Goal: Transaction & Acquisition: Subscribe to service/newsletter

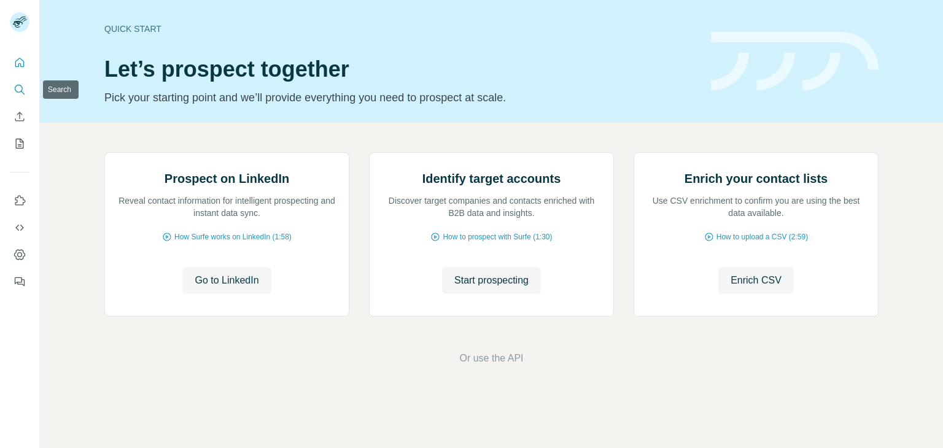
click at [22, 89] on icon "Search" at bounding box center [20, 90] width 12 height 12
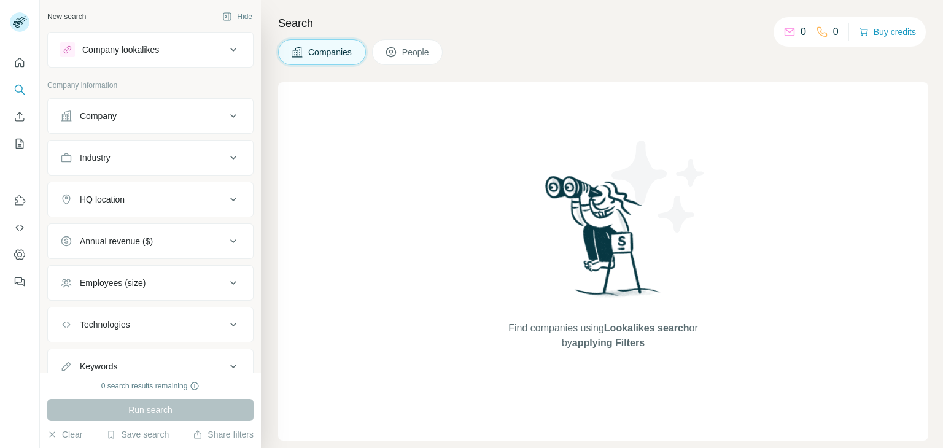
click at [175, 357] on button "Keywords" at bounding box center [150, 366] width 205 height 29
click at [170, 365] on div "Keywords" at bounding box center [143, 367] width 166 height 12
click at [134, 373] on div "0 search results remaining Run search Clear Save search Share filters" at bounding box center [150, 411] width 221 height 76
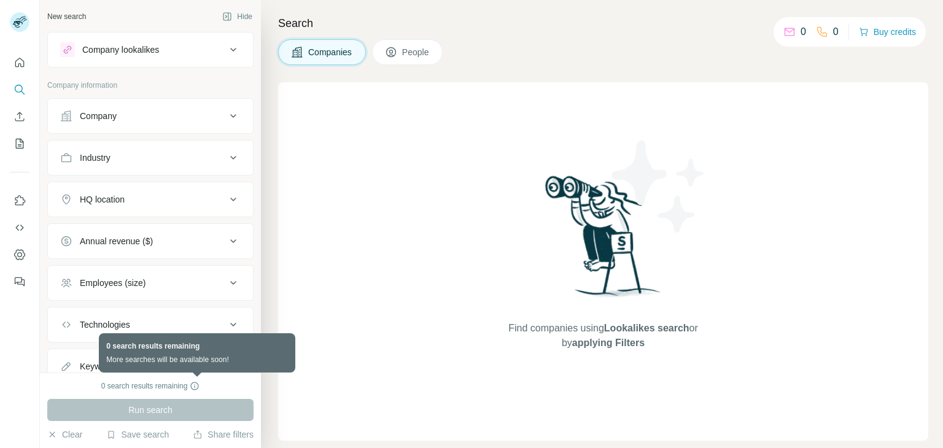
click at [198, 390] on icon at bounding box center [195, 386] width 10 height 10
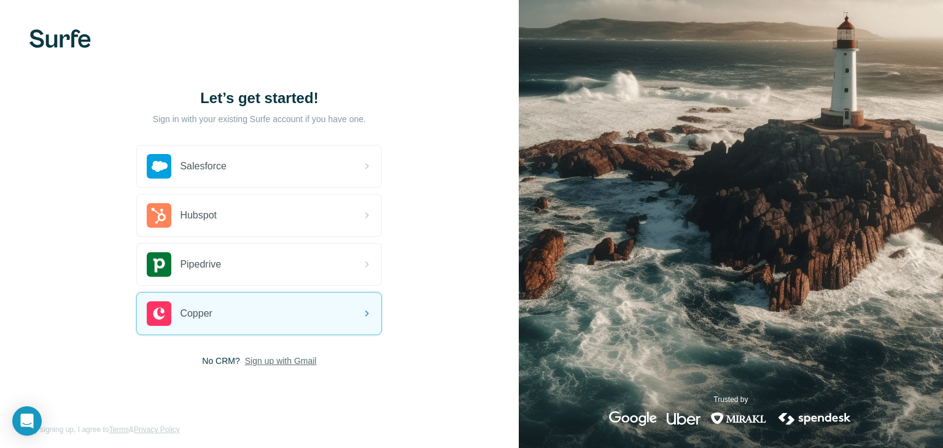
click at [289, 357] on span "Sign up with Gmail" at bounding box center [281, 361] width 72 height 12
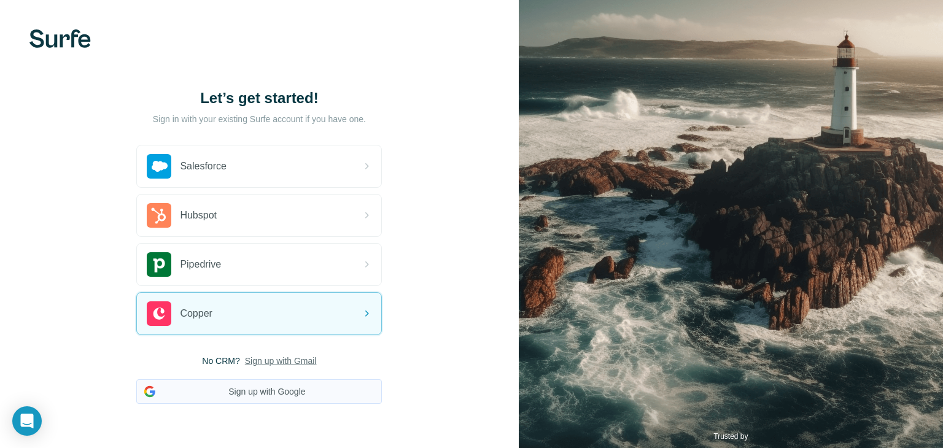
click at [234, 384] on button "Sign up with Google" at bounding box center [259, 392] width 246 height 25
